Goal: Transaction & Acquisition: Purchase product/service

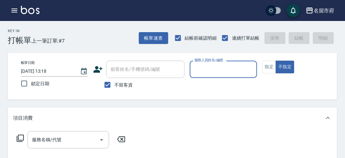
click at [217, 78] on p at bounding box center [223, 81] width 67 height 7
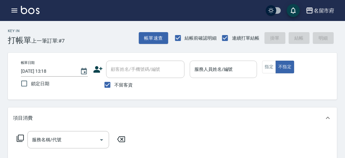
click at [203, 73] on input "服務人員姓名/編號" at bounding box center [223, 68] width 61 height 11
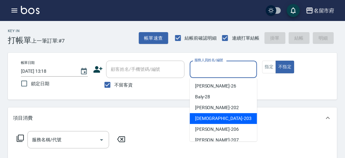
drag, startPoint x: 206, startPoint y: 115, endPoint x: 0, endPoint y: 141, distance: 208.0
click at [205, 115] on span "聖德 -203" at bounding box center [223, 118] width 57 height 7
type input "聖德-203"
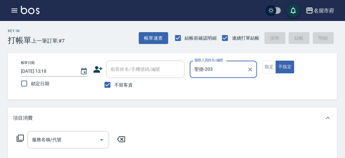
click at [21, 137] on icon at bounding box center [20, 138] width 8 height 8
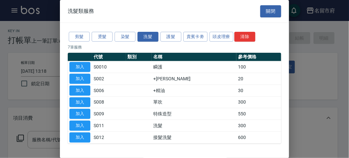
click at [88, 125] on button "加入" at bounding box center [79, 125] width 21 height 10
type input "洗髮(S011)"
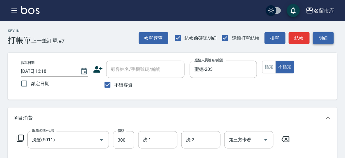
click at [323, 37] on button "明細" at bounding box center [323, 38] width 21 height 12
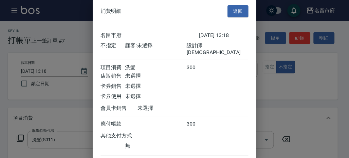
scroll to position [36, 0]
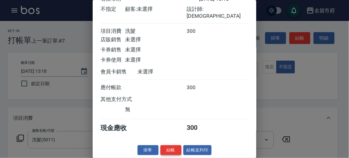
click at [174, 147] on button "結帳" at bounding box center [170, 150] width 21 height 10
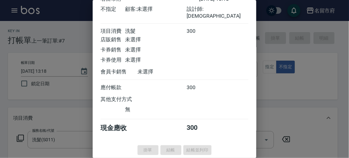
type input "[DATE] 14:07"
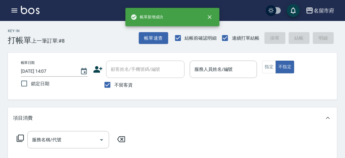
click at [21, 138] on icon at bounding box center [20, 138] width 8 height 8
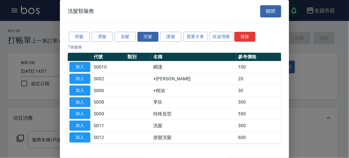
click at [76, 120] on td "加入" at bounding box center [80, 126] width 24 height 12
click at [82, 123] on button "加入" at bounding box center [79, 125] width 21 height 10
type input "洗髮(S011)"
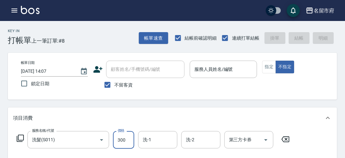
click at [126, 143] on input "300" at bounding box center [123, 140] width 21 height 18
type input "3"
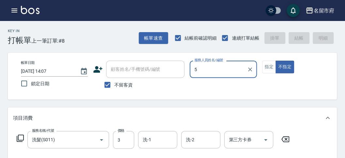
type input "50"
click at [252, 67] on icon "Clear" at bounding box center [250, 69] width 7 height 7
click at [244, 67] on input "服務人員姓名/編號" at bounding box center [218, 68] width 51 height 11
drag, startPoint x: 232, startPoint y: 71, endPoint x: 228, endPoint y: 74, distance: 5.1
click at [231, 71] on input "服務人員姓名/編號" at bounding box center [223, 68] width 61 height 11
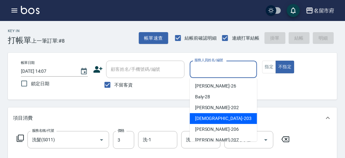
click at [194, 118] on div "聖德 -203" at bounding box center [223, 118] width 67 height 11
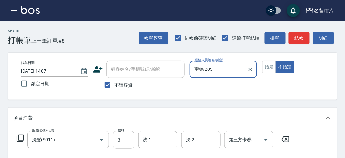
type input "聖德-203"
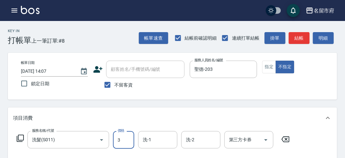
click at [125, 141] on input "3" at bounding box center [123, 140] width 21 height 18
type input "350"
click at [326, 39] on button "明細" at bounding box center [323, 38] width 21 height 12
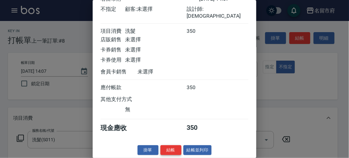
click at [170, 147] on button "結帳" at bounding box center [170, 150] width 21 height 10
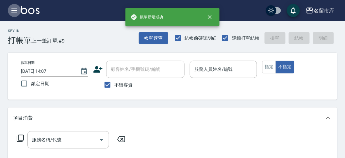
click at [16, 11] on icon "button" at bounding box center [14, 11] width 8 height 8
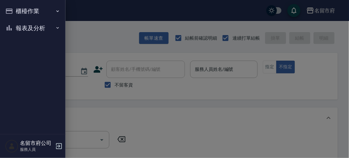
drag, startPoint x: 16, startPoint y: 22, endPoint x: 18, endPoint y: 27, distance: 6.0
click at [16, 22] on button "報表及分析" at bounding box center [33, 28] width 60 height 17
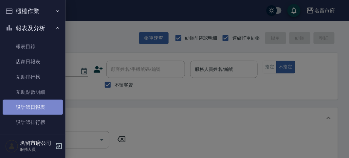
click at [35, 106] on link "設計師日報表" at bounding box center [33, 106] width 60 height 15
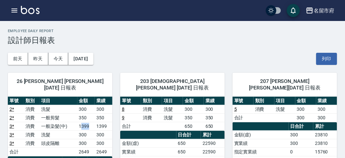
drag, startPoint x: 81, startPoint y: 120, endPoint x: 94, endPoint y: 120, distance: 13.4
click at [94, 122] on td "1399" at bounding box center [87, 126] width 18 height 9
drag, startPoint x: 75, startPoint y: 127, endPoint x: 87, endPoint y: 128, distance: 11.5
click at [87, 130] on tr "3 * 消費 洗髮 300 300" at bounding box center [60, 134] width 105 height 9
click at [87, 130] on td "300" at bounding box center [87, 134] width 18 height 9
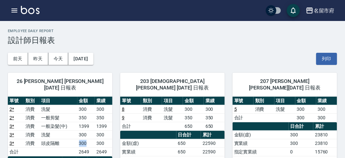
drag, startPoint x: 76, startPoint y: 138, endPoint x: 89, endPoint y: 138, distance: 12.4
click at [89, 139] on tr "3 * 消費 頭皮隔離 300 300" at bounding box center [60, 143] width 105 height 9
click at [89, 139] on td "300" at bounding box center [87, 143] width 18 height 9
click at [17, 9] on icon "button" at bounding box center [14, 11] width 8 height 8
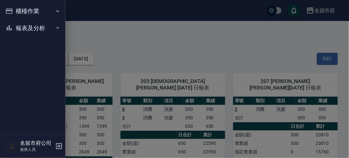
click at [17, 9] on button "櫃檯作業" at bounding box center [33, 11] width 60 height 17
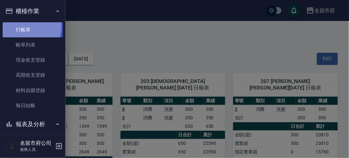
click at [22, 26] on link "打帳單" at bounding box center [33, 29] width 60 height 15
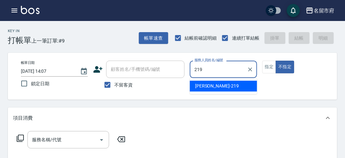
type input "[PERSON_NAME]-219"
type button "false"
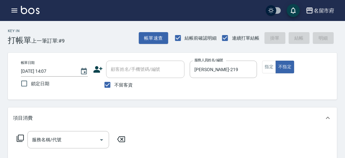
click at [22, 142] on icon at bounding box center [20, 138] width 8 height 8
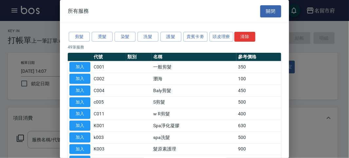
drag, startPoint x: 143, startPoint y: 47, endPoint x: 146, endPoint y: 42, distance: 6.3
click at [143, 47] on p "49 筆服務" at bounding box center [174, 47] width 213 height 6
click at [147, 38] on button "洗髮" at bounding box center [147, 37] width 21 height 10
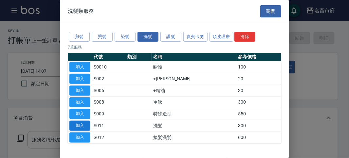
click at [89, 122] on button "加入" at bounding box center [79, 125] width 21 height 10
type input "洗髮(S011)"
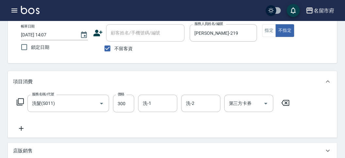
scroll to position [191, 0]
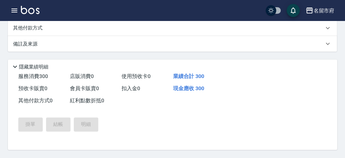
type input "[DATE] 14:09"
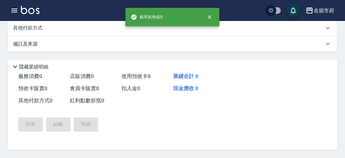
scroll to position [0, 0]
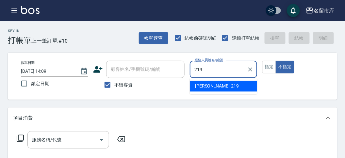
type input "[PERSON_NAME]-219"
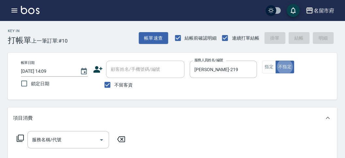
click at [24, 138] on icon at bounding box center [20, 137] width 7 height 7
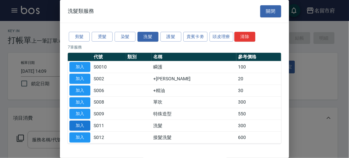
click at [81, 121] on button "加入" at bounding box center [79, 125] width 21 height 10
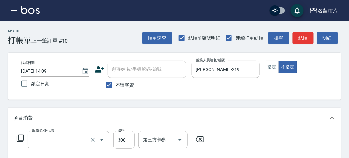
type input "洗髮(S011)"
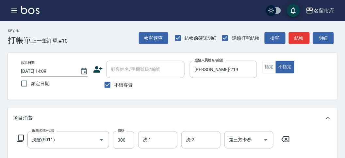
click at [285, 140] on icon at bounding box center [286, 139] width 8 height 6
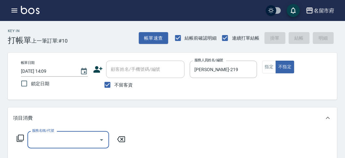
click at [18, 140] on icon at bounding box center [20, 137] width 7 height 7
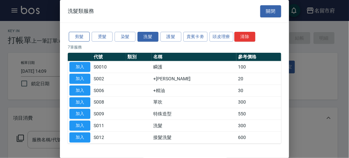
click at [82, 36] on button "剪髮" at bounding box center [79, 37] width 21 height 10
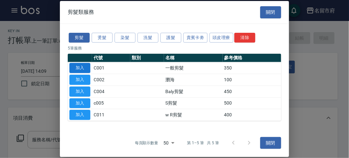
click at [73, 71] on button "加入" at bounding box center [79, 68] width 21 height 10
type input "一般剪髮(C001)"
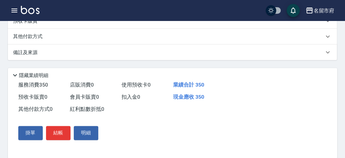
scroll to position [191, 0]
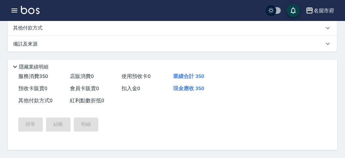
type input "[DATE] 15:22"
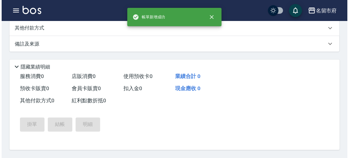
scroll to position [0, 0]
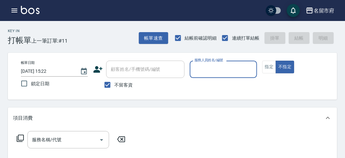
click at [200, 69] on input "服務人員姓名/編號" at bounding box center [223, 68] width 61 height 11
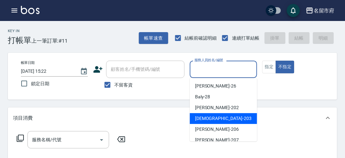
click at [201, 119] on span "聖德 -203" at bounding box center [223, 118] width 57 height 7
type input "聖德-203"
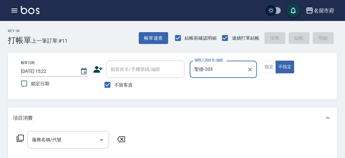
click at [19, 138] on icon at bounding box center [20, 138] width 8 height 8
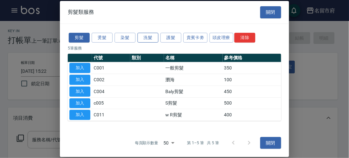
drag, startPoint x: 150, startPoint y: 35, endPoint x: 136, endPoint y: 47, distance: 18.8
click at [149, 35] on button "洗髮" at bounding box center [147, 37] width 21 height 10
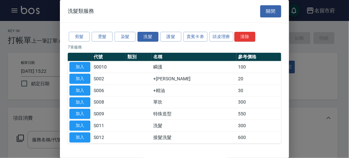
click at [74, 124] on button "加入" at bounding box center [79, 125] width 21 height 10
type input "洗髮(S011)"
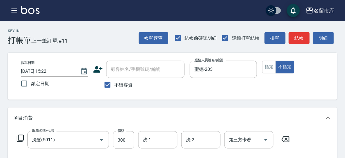
click at [18, 134] on icon at bounding box center [20, 138] width 8 height 8
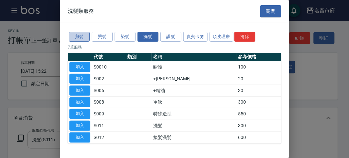
drag, startPoint x: 81, startPoint y: 38, endPoint x: 78, endPoint y: 74, distance: 36.4
click at [80, 38] on button "剪髮" at bounding box center [79, 37] width 21 height 10
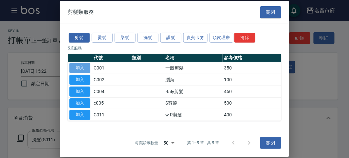
click at [78, 68] on button "加入" at bounding box center [79, 68] width 21 height 10
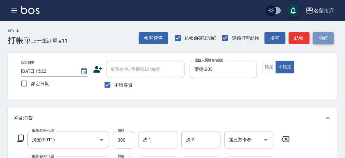
drag, startPoint x: 334, startPoint y: 41, endPoint x: 326, endPoint y: 39, distance: 8.3
click at [334, 40] on button "明細" at bounding box center [323, 38] width 21 height 12
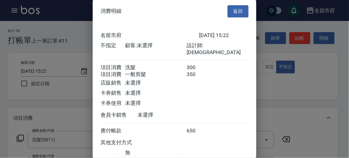
scroll to position [43, 0]
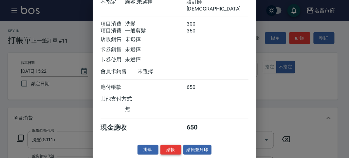
click at [171, 147] on button "結帳" at bounding box center [170, 150] width 21 height 10
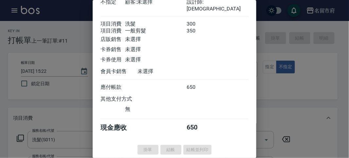
type input "[DATE] 15:39"
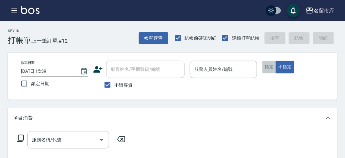
click at [266, 66] on button "指定" at bounding box center [270, 66] width 14 height 13
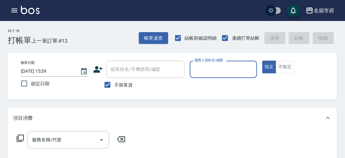
click at [235, 73] on input "服務人員姓名/編號" at bounding box center [223, 68] width 61 height 11
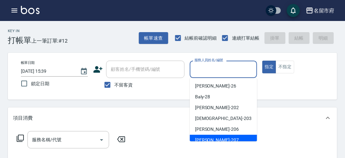
click at [215, 139] on div "[PERSON_NAME] -207" at bounding box center [223, 139] width 67 height 11
type input "[PERSON_NAME]-207"
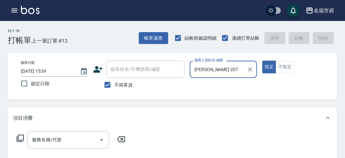
click at [24, 141] on icon at bounding box center [20, 138] width 8 height 8
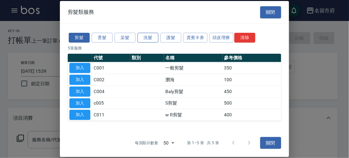
click at [153, 39] on button "洗髮" at bounding box center [147, 37] width 21 height 10
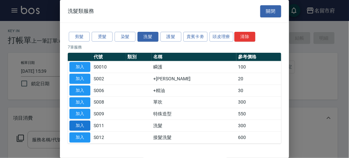
click at [85, 123] on button "加入" at bounding box center [79, 125] width 21 height 10
type input "洗髮(S011)"
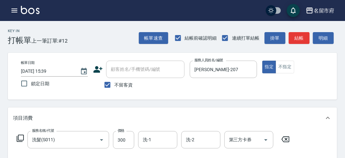
click at [21, 138] on icon at bounding box center [20, 138] width 8 height 8
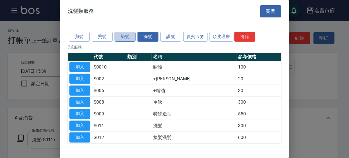
click at [126, 35] on button "染髮" at bounding box center [124, 37] width 21 height 10
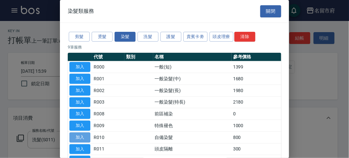
click at [88, 136] on button "加入" at bounding box center [79, 137] width 21 height 10
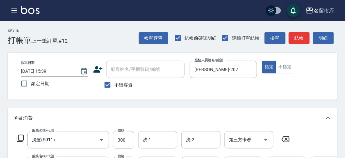
click at [22, 138] on icon at bounding box center [20, 138] width 8 height 8
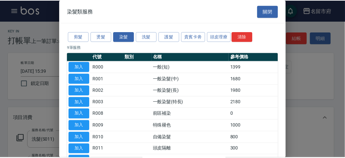
scroll to position [36, 0]
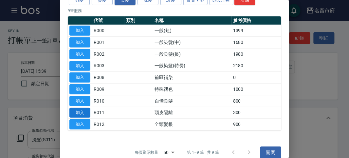
click at [80, 111] on button "加入" at bounding box center [79, 113] width 21 height 10
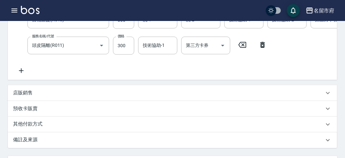
scroll to position [218, 0]
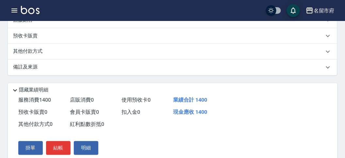
click at [43, 55] on p "其他付款方式" at bounding box center [29, 51] width 33 height 7
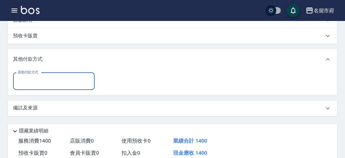
scroll to position [0, 0]
click at [42, 87] on input "其他付款方式" at bounding box center [54, 81] width 76 height 11
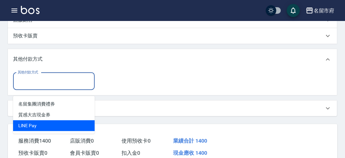
click at [43, 123] on span "LlNE Pay" at bounding box center [54, 125] width 82 height 11
type input "LlNE Pay"
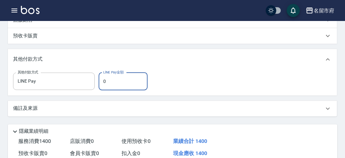
click at [111, 86] on input "0" at bounding box center [123, 82] width 49 height 18
type input "1400"
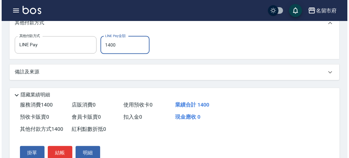
scroll to position [290, 0]
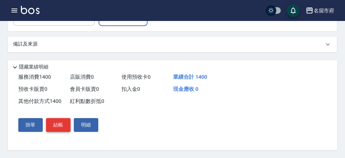
click at [63, 124] on button "結帳" at bounding box center [58, 125] width 25 height 14
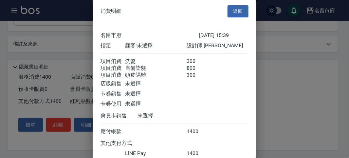
scroll to position [50, 0]
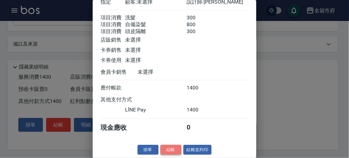
click at [170, 148] on button "結帳" at bounding box center [170, 150] width 21 height 10
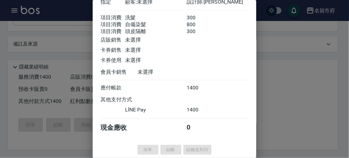
type input "[DATE] 15:52"
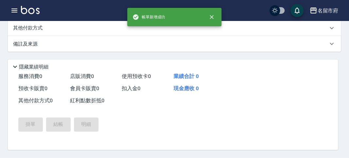
scroll to position [0, 0]
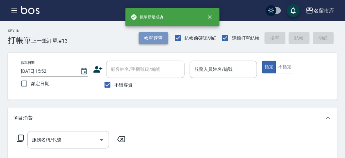
click at [145, 39] on button "帳單速查" at bounding box center [153, 38] width 29 height 12
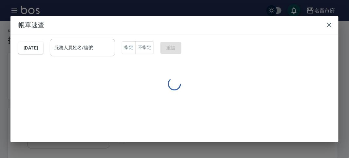
click at [108, 42] on input "服務人員姓名/編號" at bounding box center [83, 47] width 60 height 11
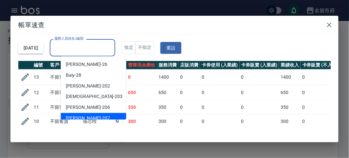
click at [94, 118] on div "[PERSON_NAME] -207" at bounding box center [93, 118] width 65 height 11
type input "[PERSON_NAME]-207"
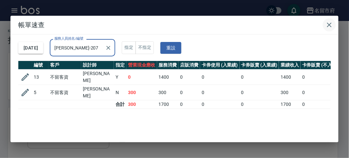
click at [331, 27] on icon "button" at bounding box center [329, 25] width 8 height 8
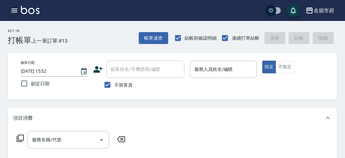
click at [13, 13] on icon "button" at bounding box center [14, 11] width 8 height 8
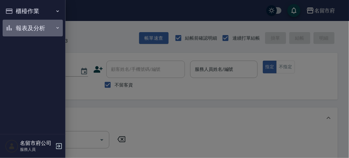
click at [15, 22] on button "報表及分析" at bounding box center [33, 28] width 60 height 17
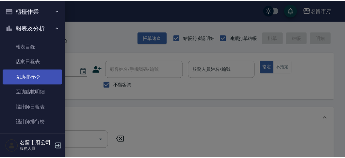
scroll to position [21, 0]
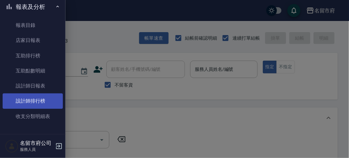
click at [34, 96] on link "設計師排行榜" at bounding box center [33, 100] width 60 height 15
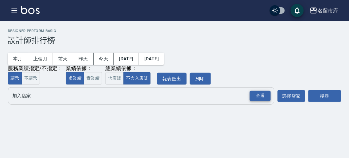
click at [255, 93] on div "全選" at bounding box center [260, 96] width 21 height 10
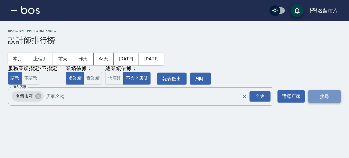
click at [308, 93] on button "搜尋" at bounding box center [324, 96] width 33 height 12
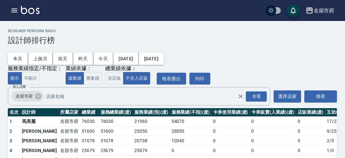
scroll to position [57, 0]
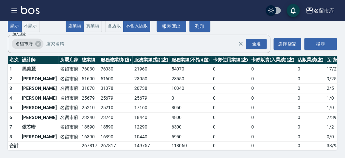
click at [36, 14] on img at bounding box center [30, 10] width 19 height 8
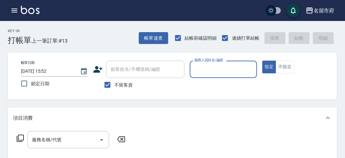
click at [12, 11] on button "button" at bounding box center [14, 10] width 13 height 13
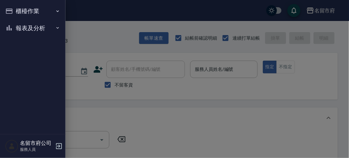
click at [22, 16] on button "櫃檯作業" at bounding box center [33, 11] width 60 height 17
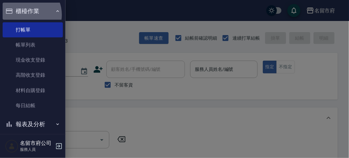
click at [25, 15] on button "櫃檯作業" at bounding box center [33, 11] width 60 height 17
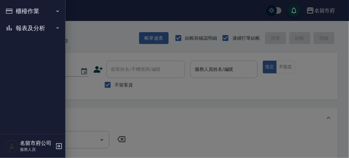
click at [36, 37] on ul "櫃檯作業 打帳單 帳單列表 現金收支登錄 高階收支登錄 材料自購登錄 每日結帳 報表及分析 報表目錄 店家日報表 互助排行榜 互助點數明細 設計師日報表 設計…" at bounding box center [33, 19] width 60 height 39
click at [25, 27] on button "報表及分析" at bounding box center [33, 28] width 60 height 17
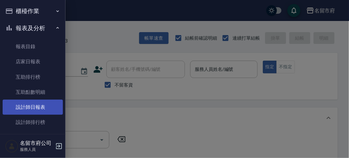
click at [26, 107] on link "設計師日報表" at bounding box center [33, 106] width 60 height 15
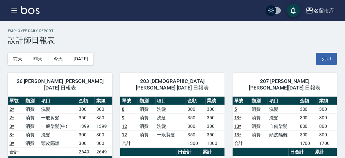
click at [16, 9] on icon "button" at bounding box center [14, 11] width 6 height 4
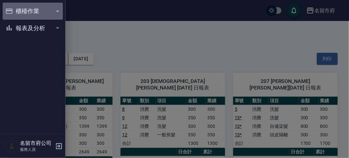
click at [16, 9] on button "櫃檯作業" at bounding box center [33, 11] width 60 height 17
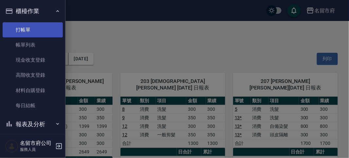
click at [20, 23] on link "打帳單" at bounding box center [33, 29] width 60 height 15
